Goal: Find contact information: Obtain details needed to contact an individual or organization

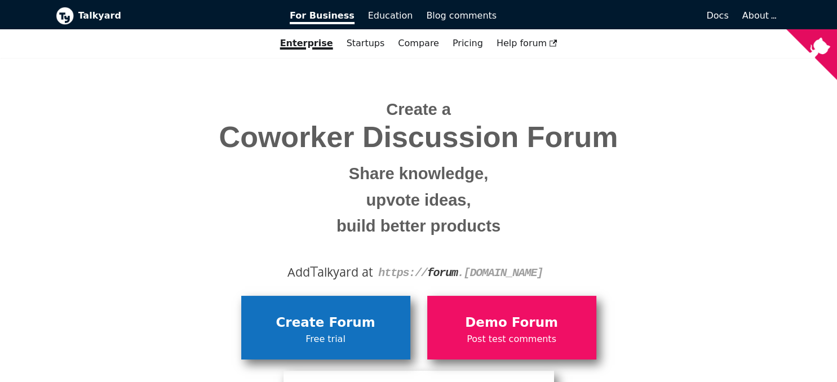
click at [355, 332] on span "Free trial" at bounding box center [326, 339] width 158 height 15
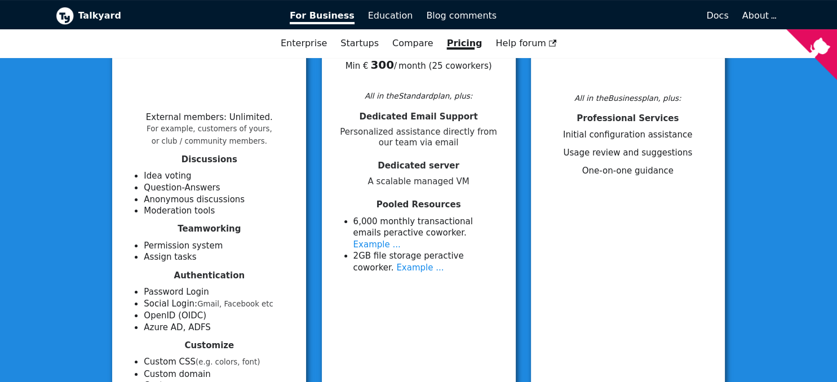
scroll to position [241, 0]
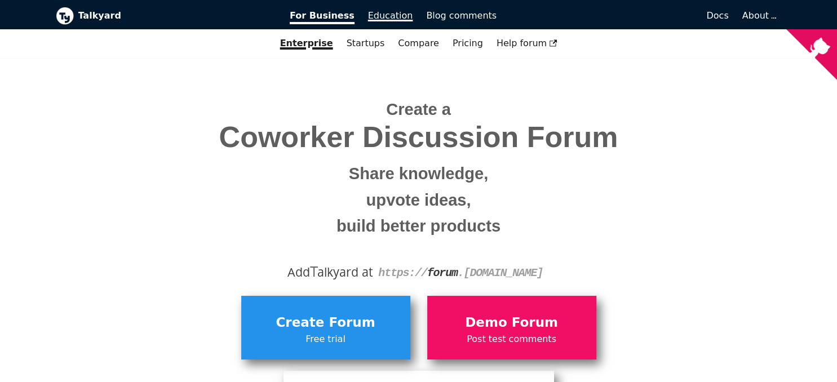
click at [385, 14] on span "Education" at bounding box center [390, 15] width 45 height 11
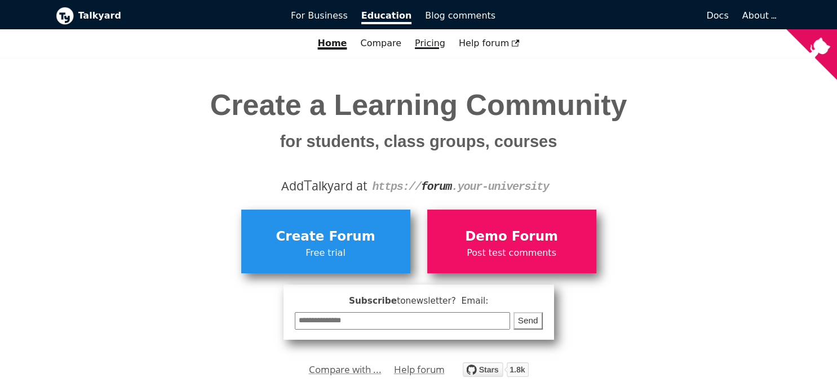
click at [429, 48] on link "Pricing" at bounding box center [430, 43] width 44 height 19
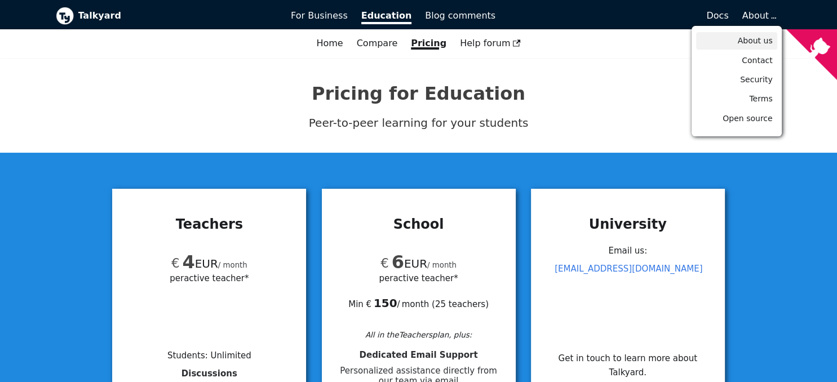
click at [757, 42] on span "About us" at bounding box center [754, 40] width 35 height 9
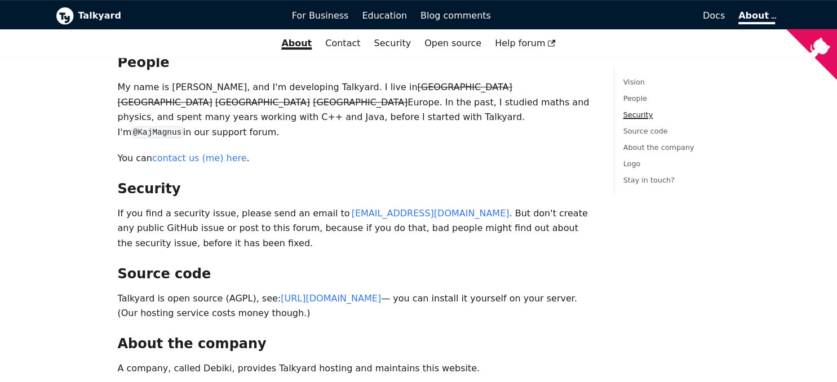
scroll to position [441, 0]
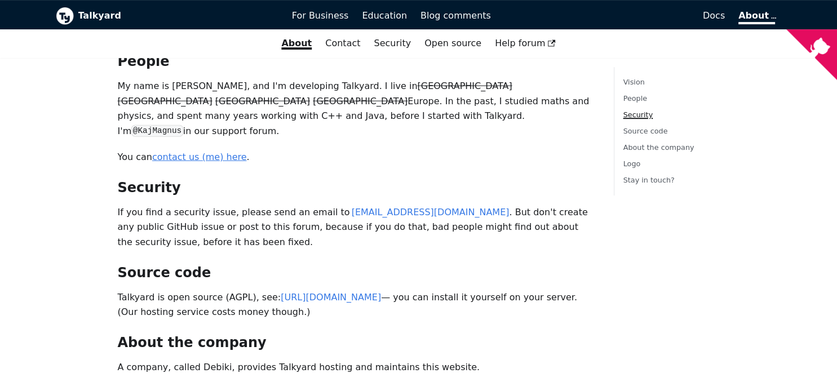
click at [183, 152] on link "contact us (me) here" at bounding box center [199, 157] width 95 height 11
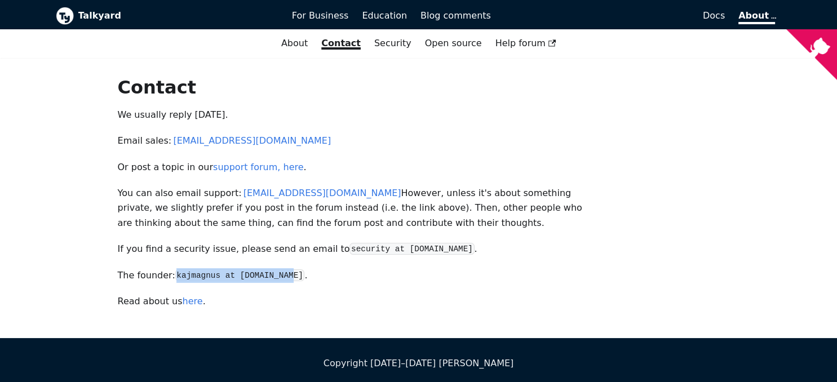
drag, startPoint x: 173, startPoint y: 277, endPoint x: 279, endPoint y: 275, distance: 106.5
click at [279, 275] on code "kajmagnus at talkyard.io" at bounding box center [240, 275] width 130 height 12
copy code "kajmagnus at talkyard.io"
click at [183, 304] on link "here" at bounding box center [193, 301] width 20 height 11
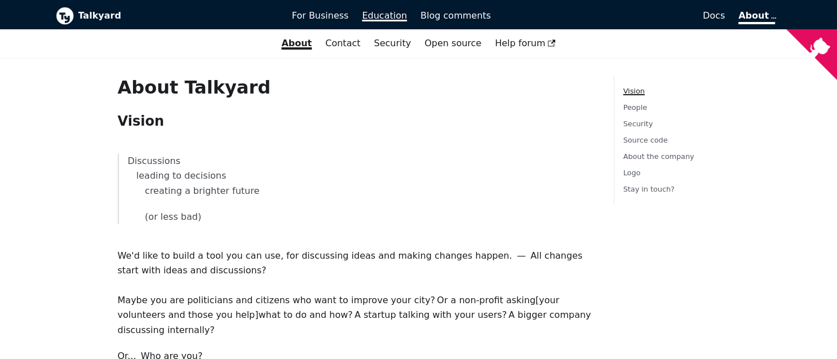
click at [395, 21] on span "Education" at bounding box center [384, 15] width 45 height 11
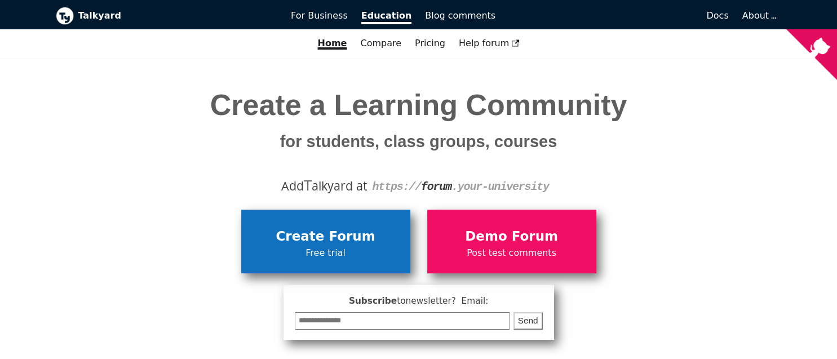
click at [329, 246] on span "Free trial" at bounding box center [326, 253] width 158 height 15
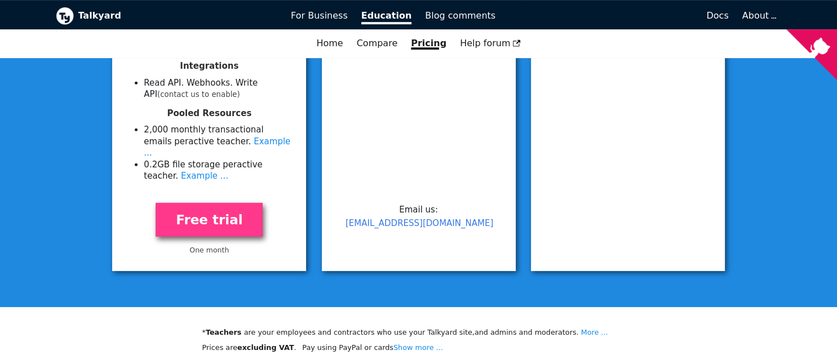
scroll to position [564, 0]
click at [181, 170] on link "Example ..." at bounding box center [204, 175] width 47 height 10
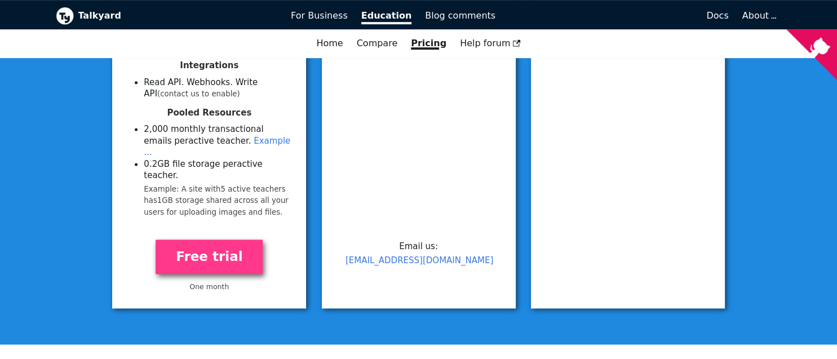
click at [211, 143] on link "Example ..." at bounding box center [217, 147] width 146 height 22
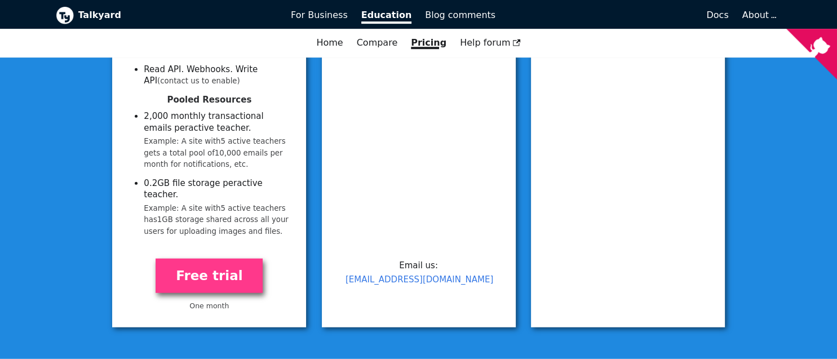
scroll to position [579, 0]
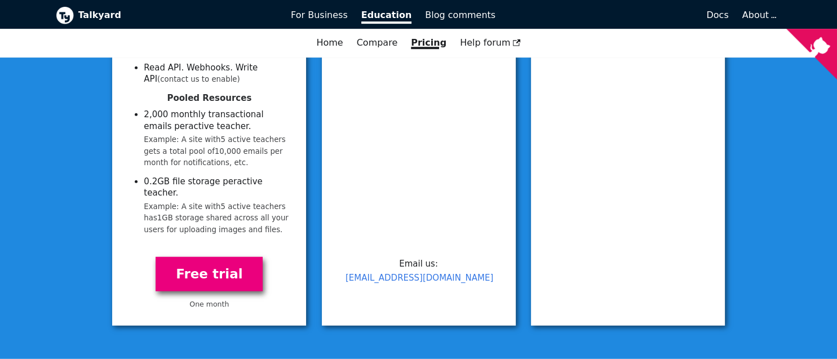
click at [223, 262] on link "Free trial" at bounding box center [209, 274] width 107 height 34
